Goal: Information Seeking & Learning: Learn about a topic

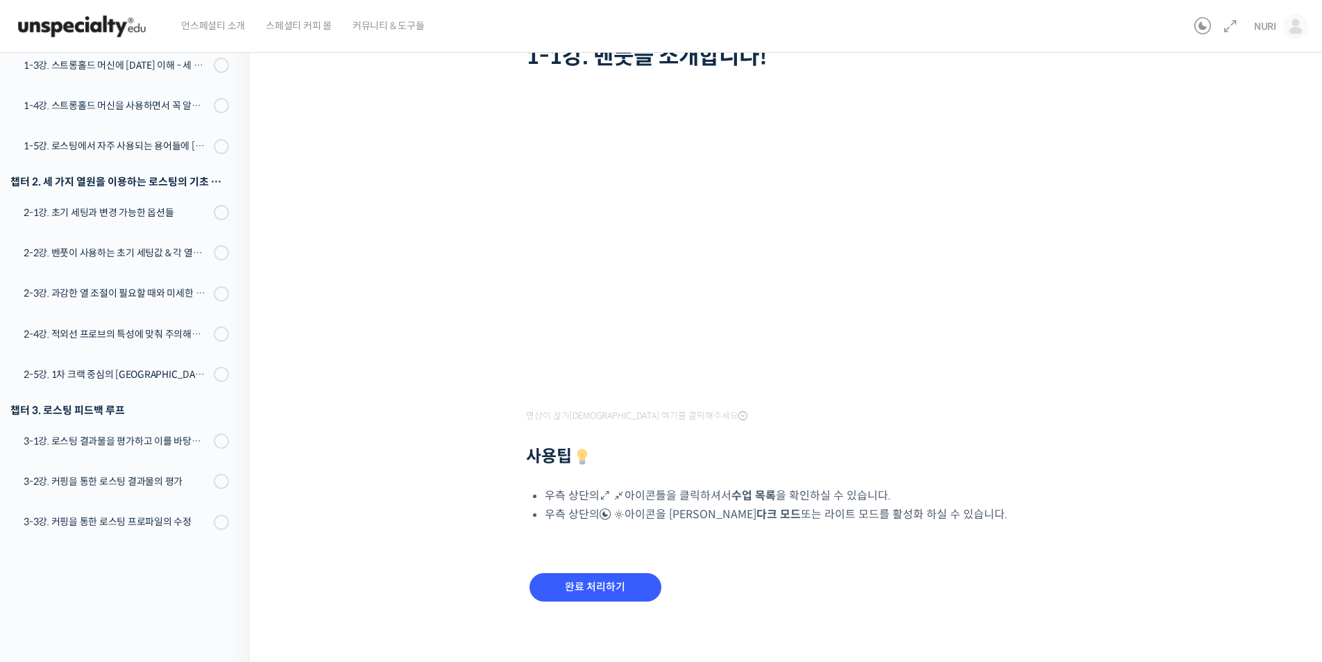
scroll to position [118, 0]
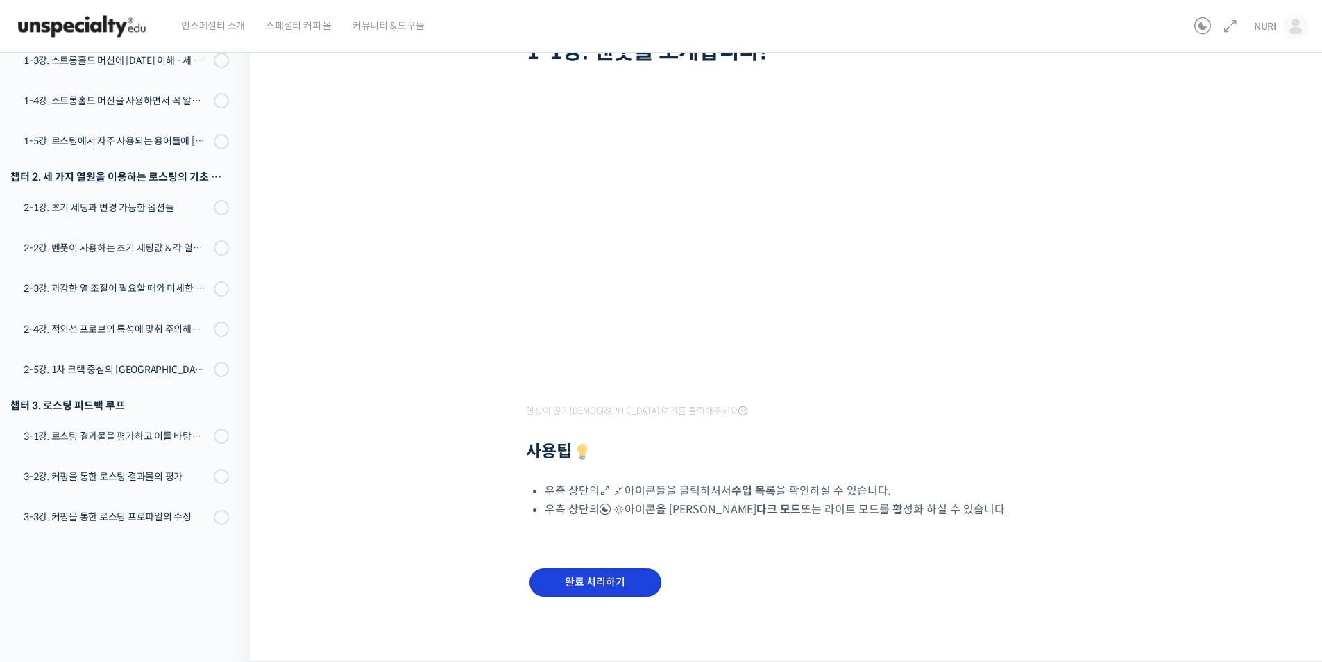
click at [609, 588] on input "완료 처리하기" at bounding box center [596, 582] width 132 height 28
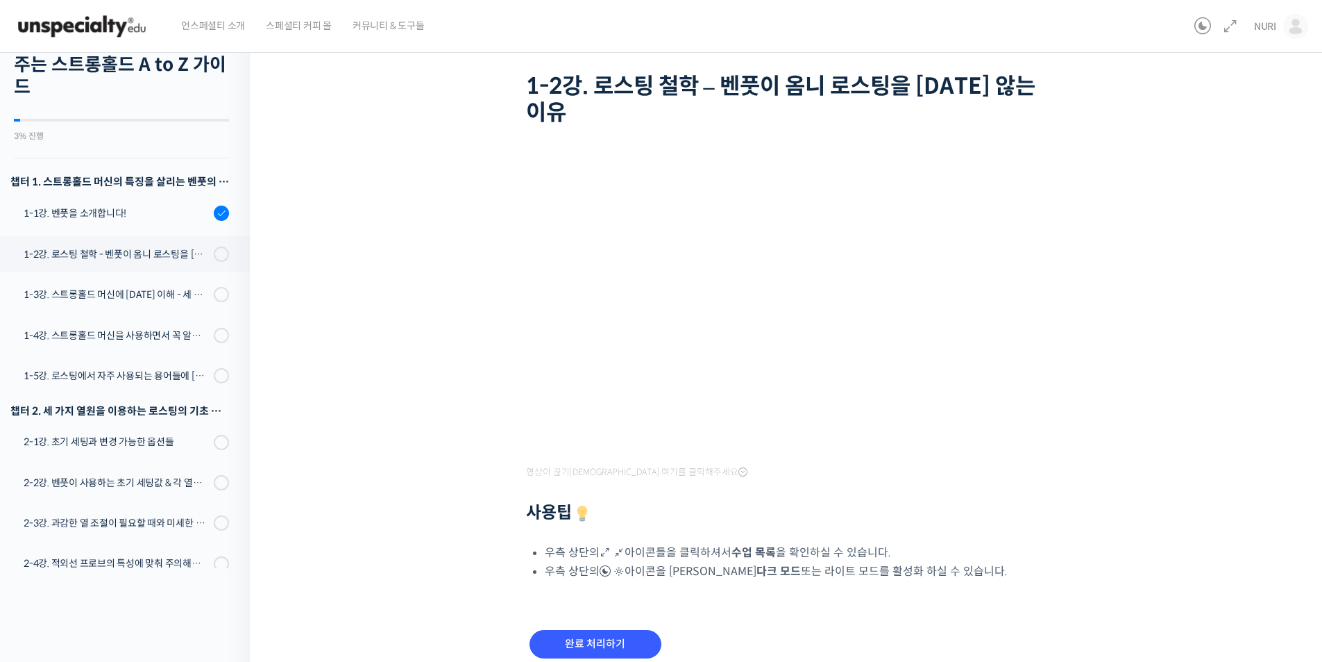
scroll to position [145, 0]
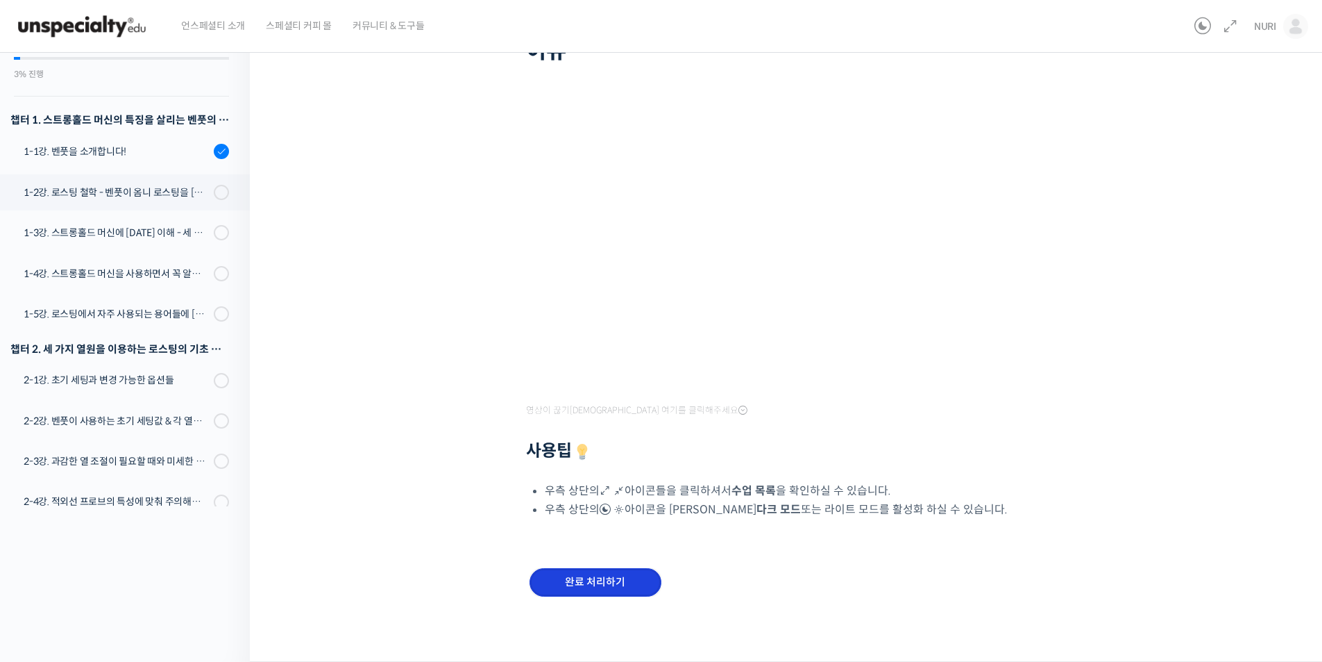
click at [586, 583] on input "완료 처리하기" at bounding box center [596, 582] width 132 height 28
